Goal: Information Seeking & Learning: Learn about a topic

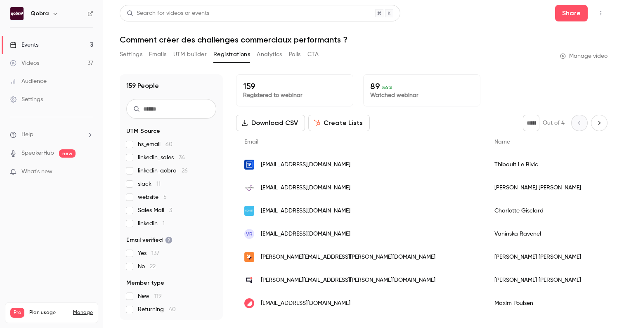
click at [58, 48] on link "Events 3" at bounding box center [51, 45] width 103 height 18
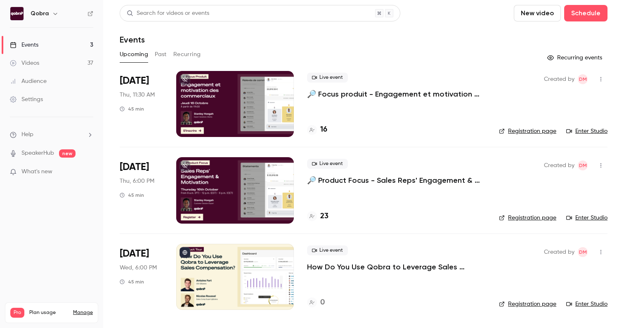
click at [157, 53] on button "Past" at bounding box center [161, 54] width 12 height 13
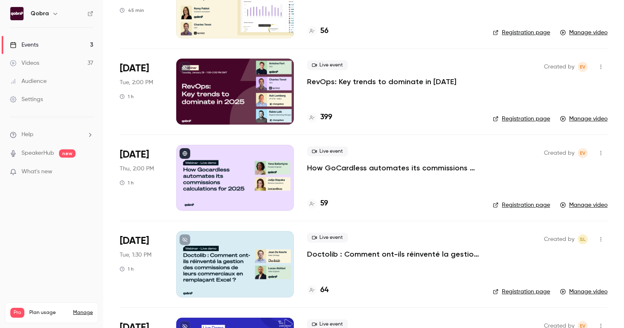
scroll to position [798, 0]
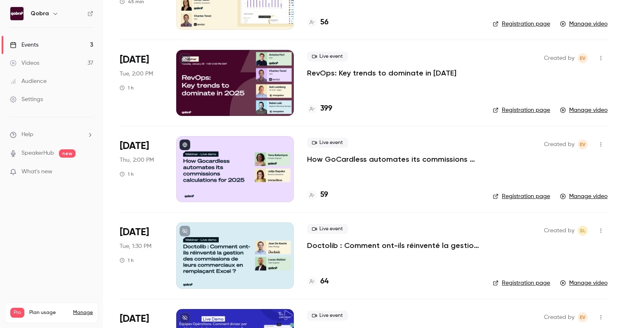
click at [335, 158] on p "How GoCardless automates its commissions calculation for 2025" at bounding box center [393, 159] width 172 height 10
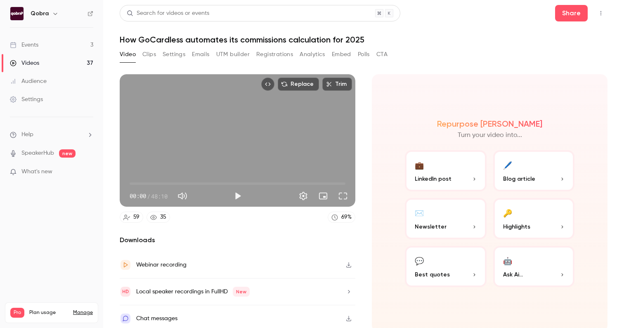
click at [151, 54] on button "Clips" at bounding box center [149, 54] width 14 height 13
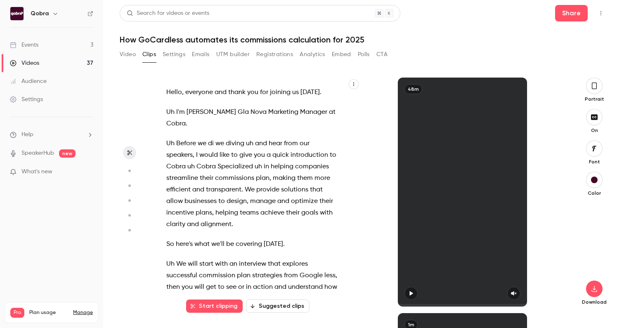
click at [200, 54] on button "Emails" at bounding box center [200, 54] width 17 height 13
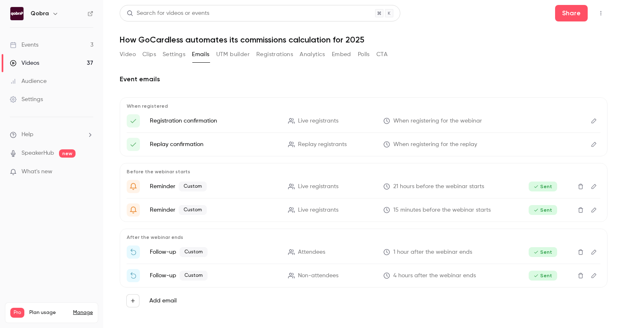
click at [262, 54] on button "Registrations" at bounding box center [274, 54] width 37 height 13
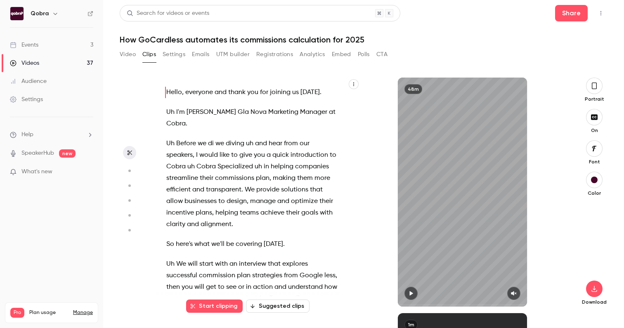
click at [62, 41] on link "Events 3" at bounding box center [51, 45] width 103 height 18
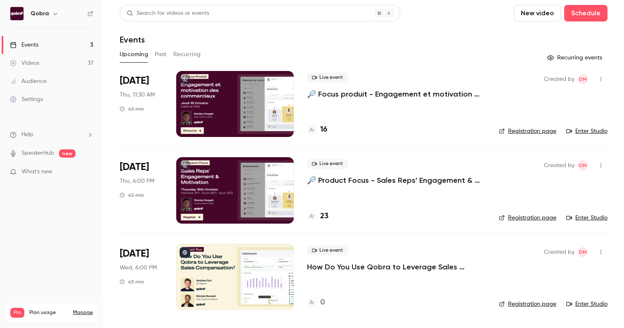
click at [167, 52] on div "Upcoming Past Recurring" at bounding box center [364, 54] width 488 height 13
click at [163, 55] on button "Past" at bounding box center [161, 54] width 12 height 13
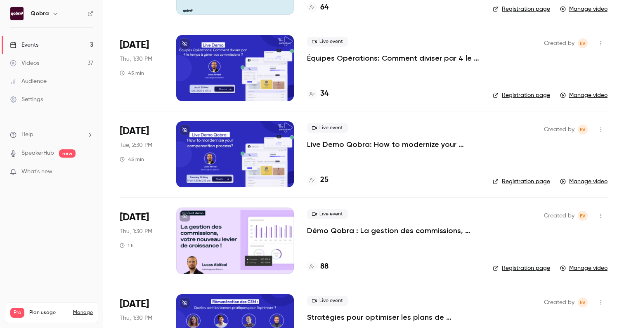
scroll to position [1158, 0]
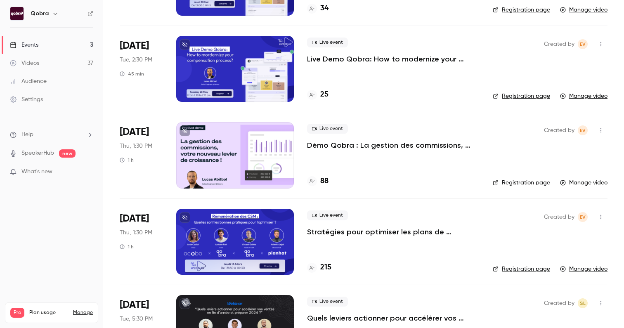
click at [367, 148] on p "Démo Qobra : La gestion des commissions, votre nouveau levier de croissance" at bounding box center [393, 145] width 172 height 10
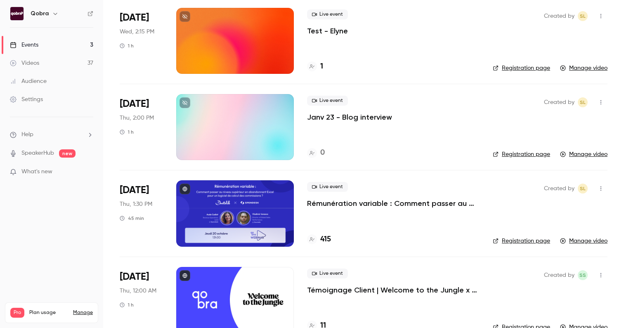
scroll to position [1957, 0]
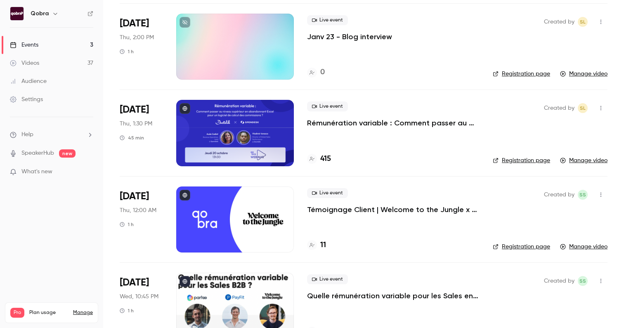
click at [330, 125] on p "Rémunération variable : Comment passer au niveau supérieur en abandonnant excel…" at bounding box center [393, 123] width 172 height 10
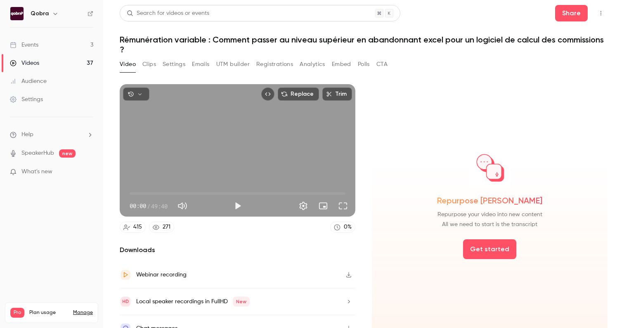
click at [179, 61] on button "Settings" at bounding box center [174, 64] width 23 height 13
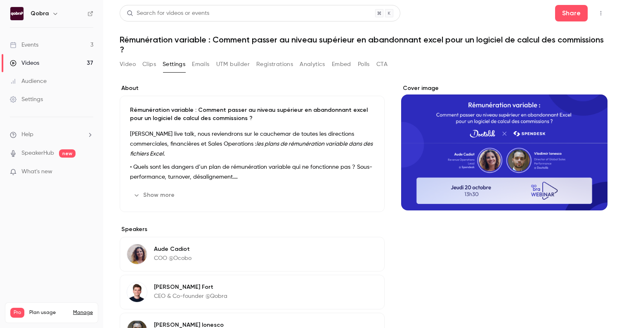
click at [269, 61] on button "Registrations" at bounding box center [274, 64] width 37 height 13
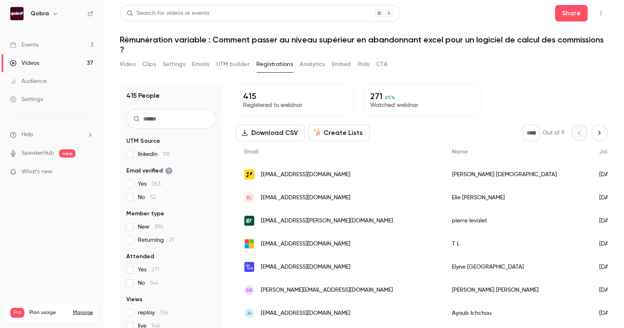
click at [595, 131] on icon "Next page" at bounding box center [598, 133] width 9 height 7
type input "*"
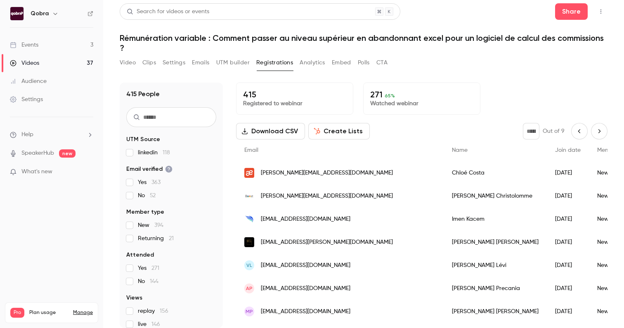
click at [344, 39] on h1 "Rémunération variable : Comment passer au niveau supérieur en abandonnant excel…" at bounding box center [364, 43] width 488 height 20
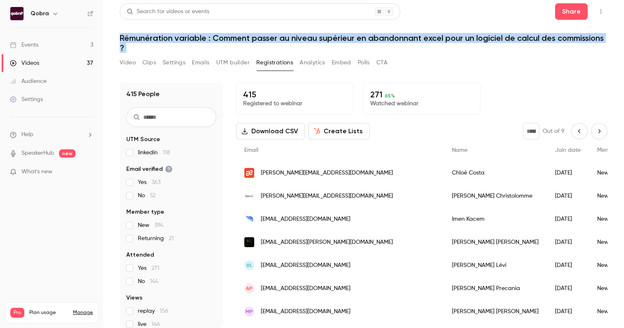
click at [344, 39] on h1 "Rémunération variable : Comment passer au niveau supérieur en abandonnant excel…" at bounding box center [364, 43] width 488 height 20
copy div "Rémunération variable : Comment passer au niveau supérieur en abandonnant excel…"
